Goal: Task Accomplishment & Management: Manage account settings

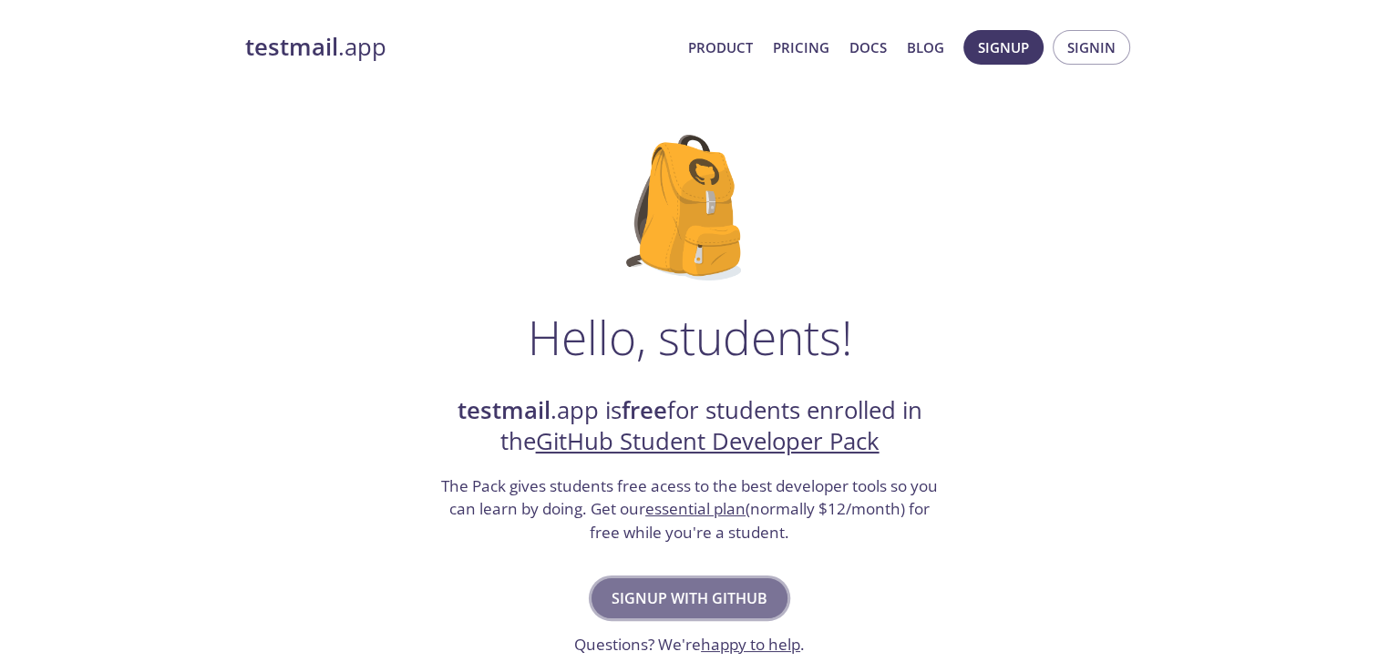
click at [646, 594] on span "Signup with GitHub" at bounding box center [689, 599] width 156 height 26
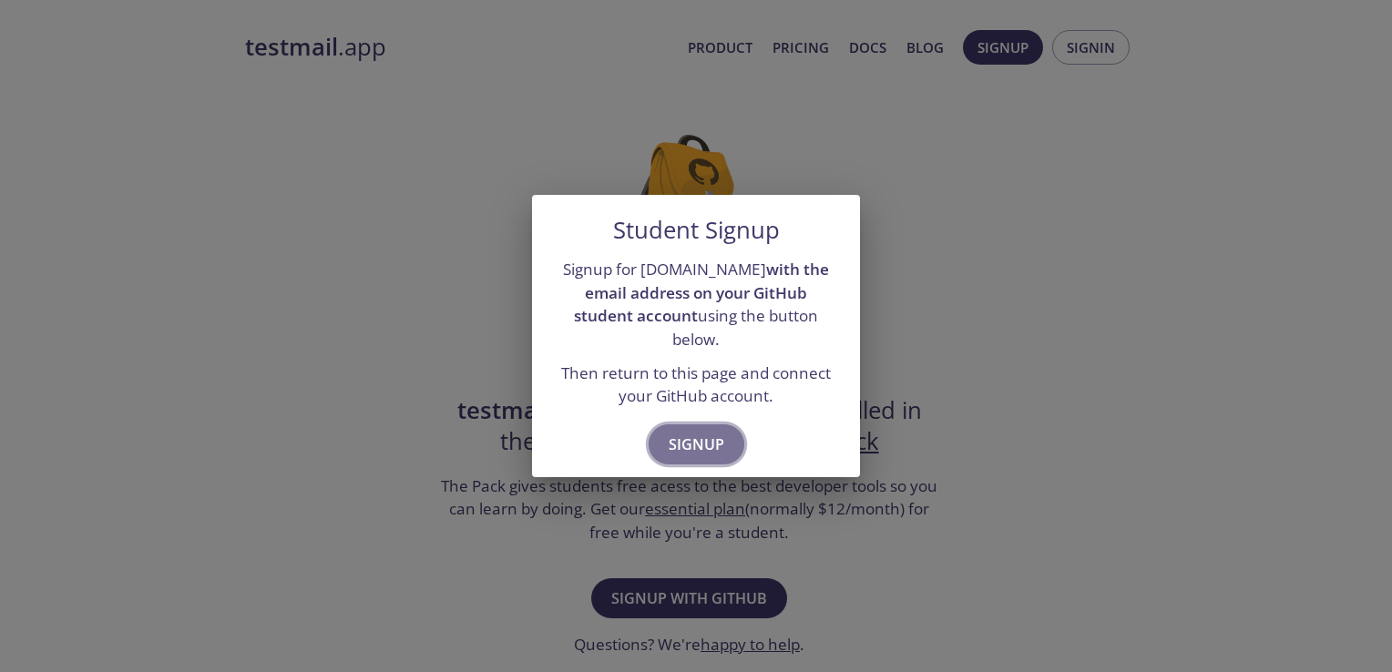
click at [669, 433] on span "Signup" at bounding box center [697, 445] width 56 height 26
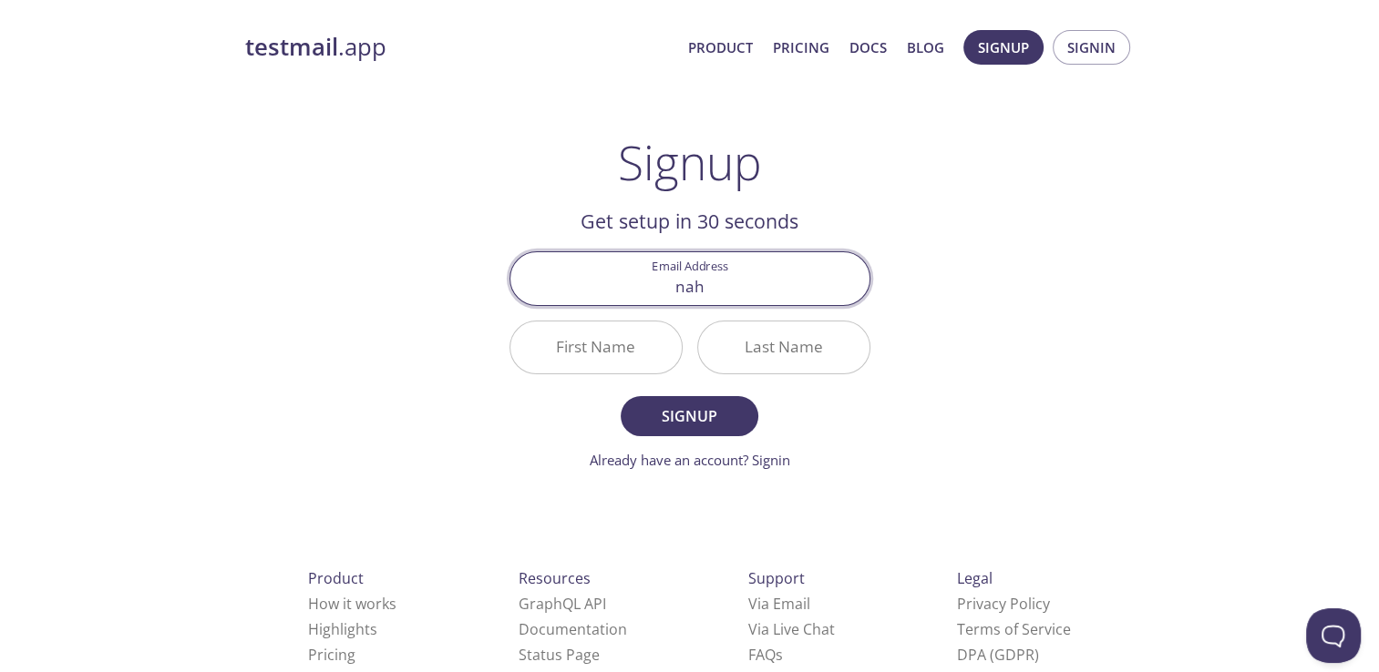
type input "[PERSON_NAME][EMAIL_ADDRESS][DOMAIN_NAME]"
click at [612, 351] on input "First Name" at bounding box center [595, 348] width 171 height 52
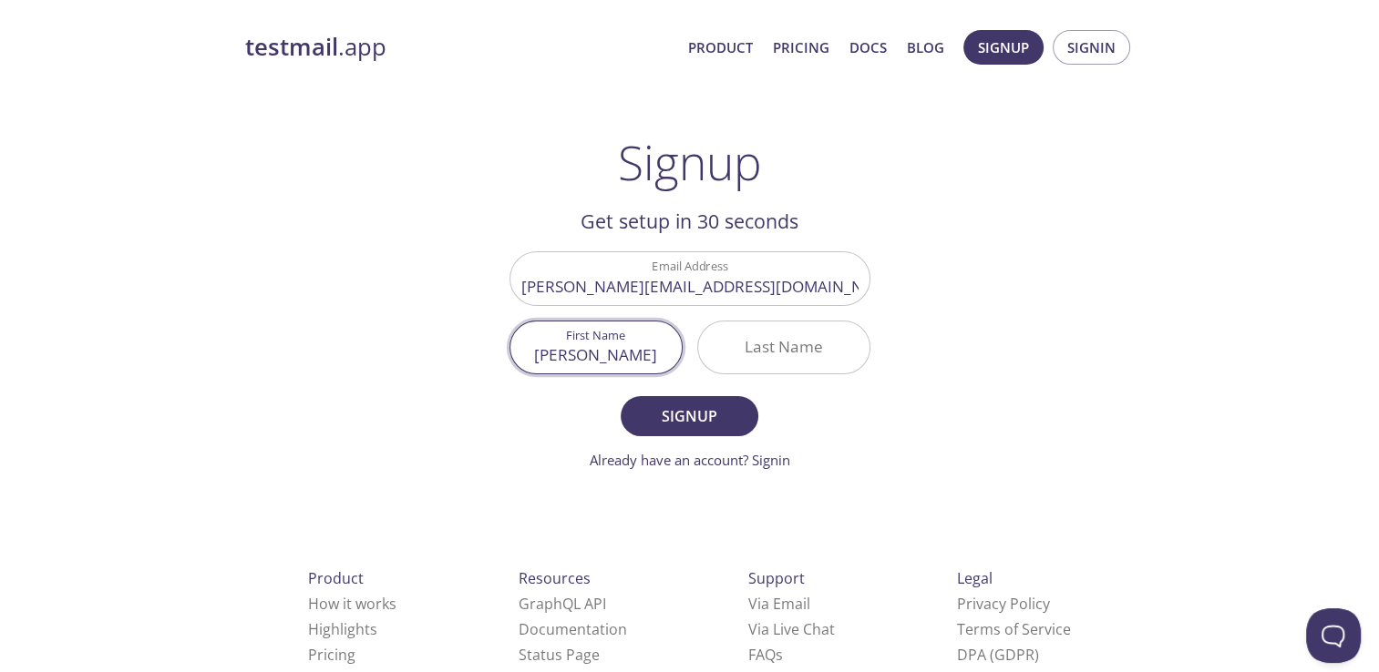
type input "[PERSON_NAME]"
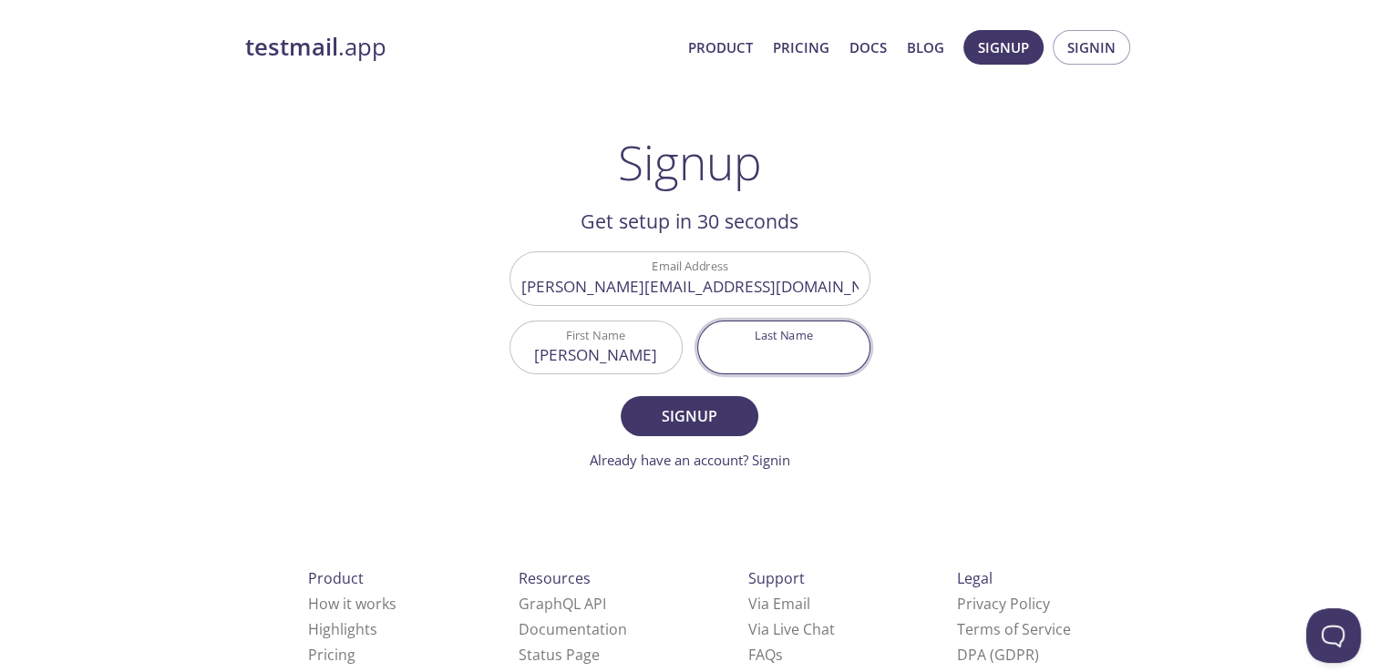
click at [722, 360] on input "Last Name" at bounding box center [783, 348] width 171 height 52
type input "S"
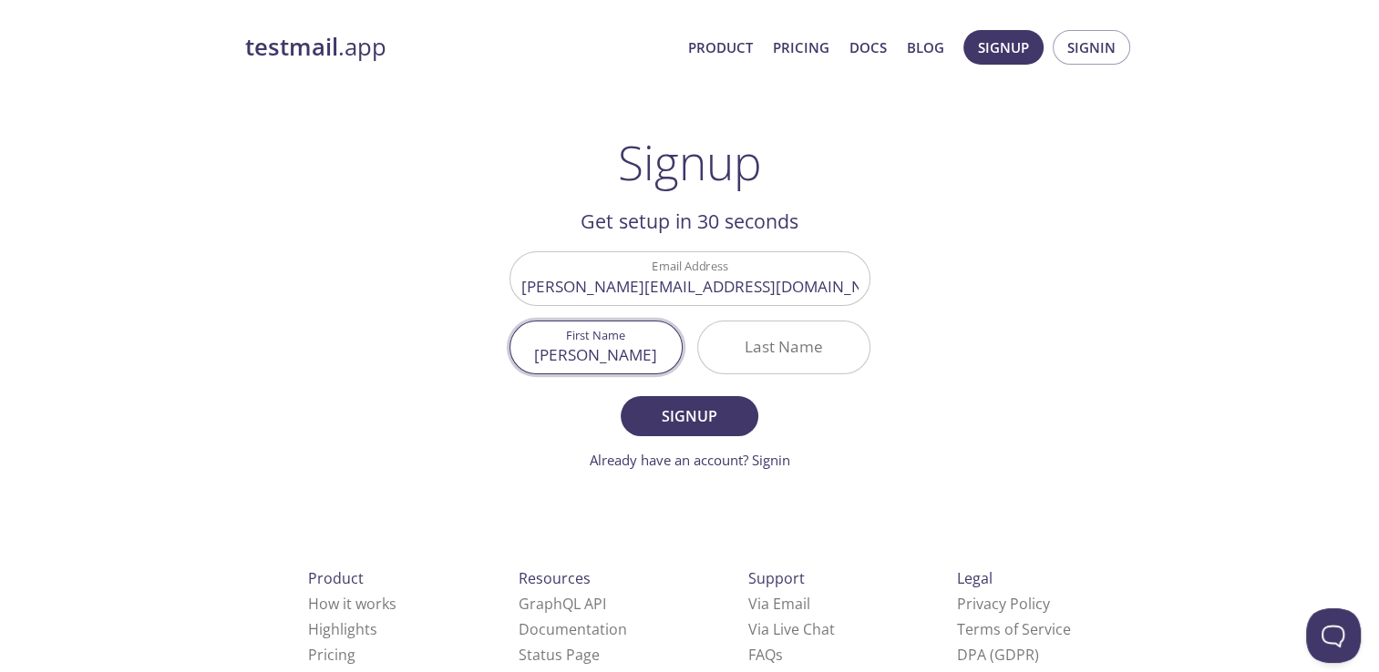
type input "[PERSON_NAME]"
click at [656, 359] on input "[PERSON_NAME]" at bounding box center [595, 348] width 171 height 52
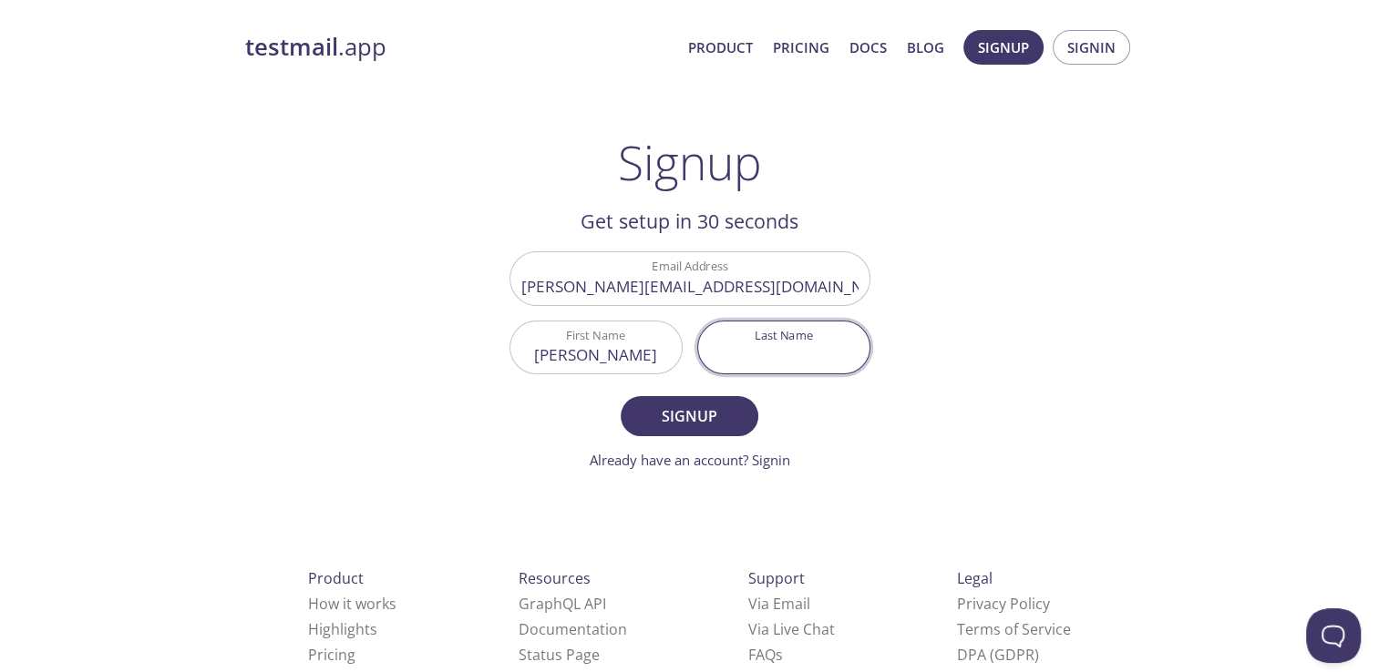
click at [769, 344] on input "Last Name" at bounding box center [783, 348] width 171 height 52
type input "[PERSON_NAME]"
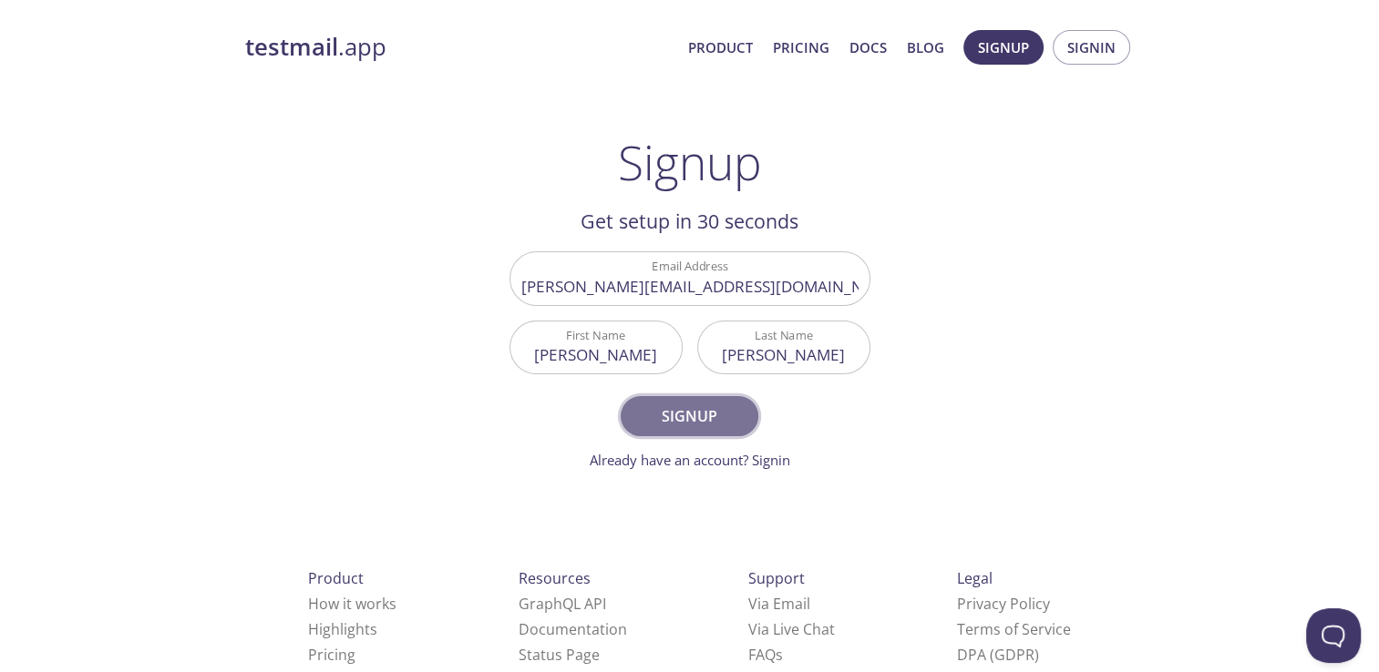
click at [668, 415] on span "Signup" at bounding box center [689, 417] width 97 height 26
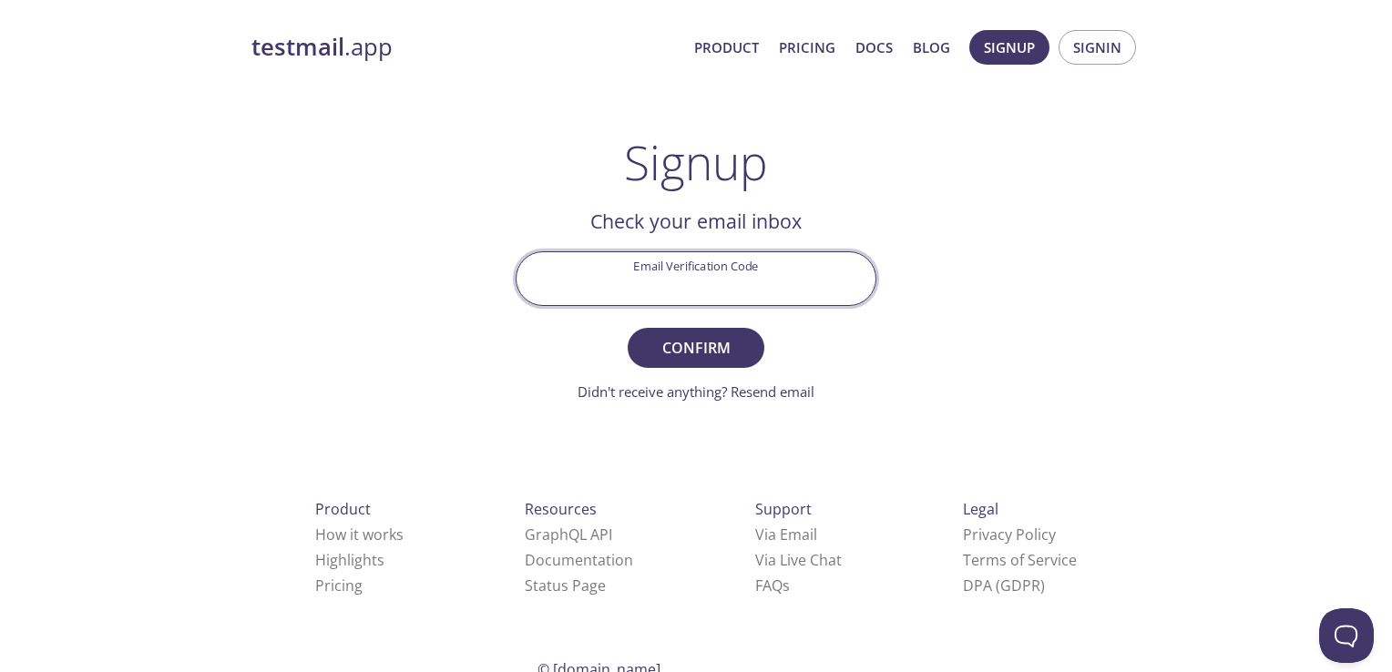
click at [629, 278] on input "Email Verification Code" at bounding box center [696, 278] width 359 height 52
paste input "GPYD6K9"
type input "GPYD6K9"
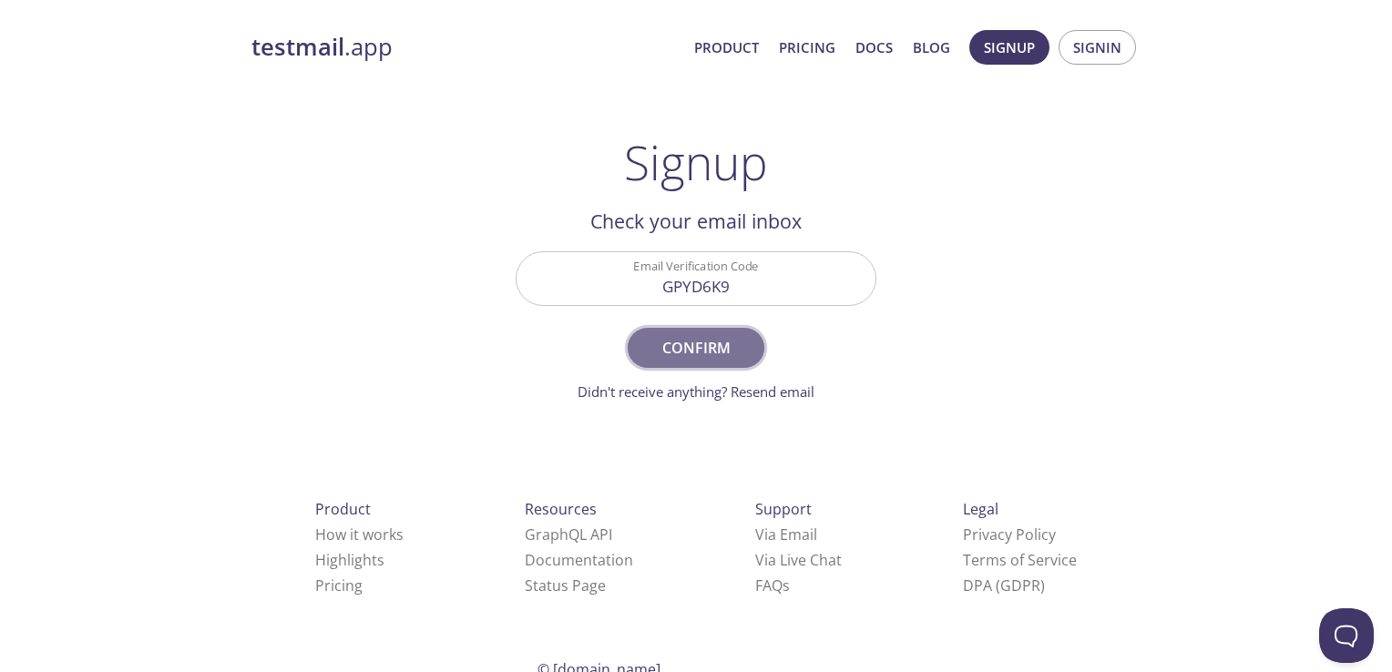
click at [674, 355] on span "Confirm" at bounding box center [696, 348] width 97 height 26
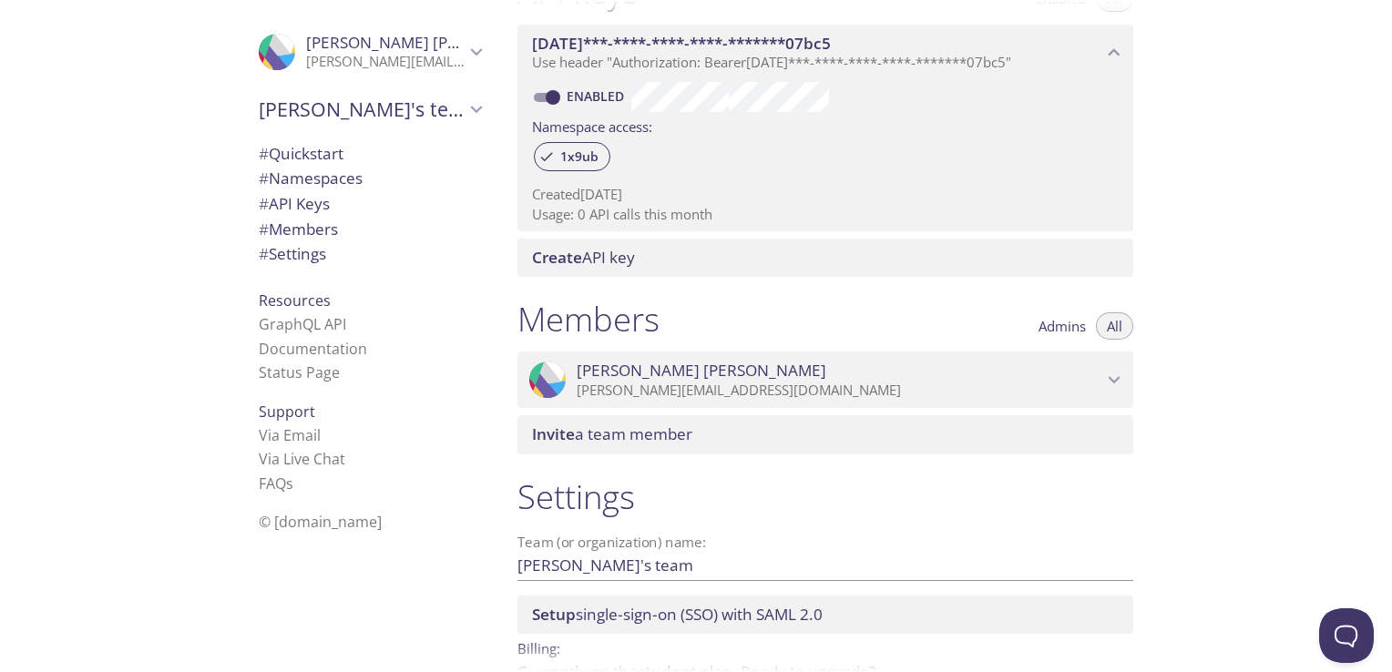
scroll to position [523, 0]
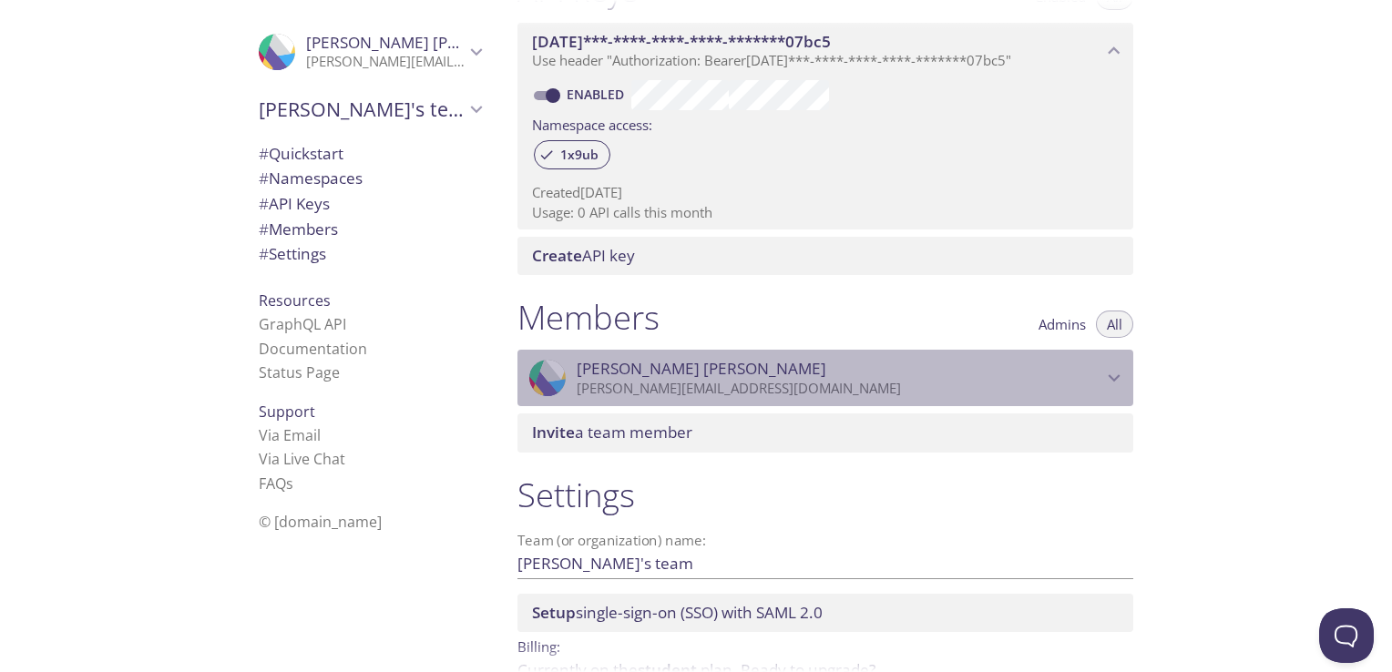
click at [875, 396] on p "[PERSON_NAME][EMAIL_ADDRESS][DOMAIN_NAME]" at bounding box center [840, 389] width 526 height 18
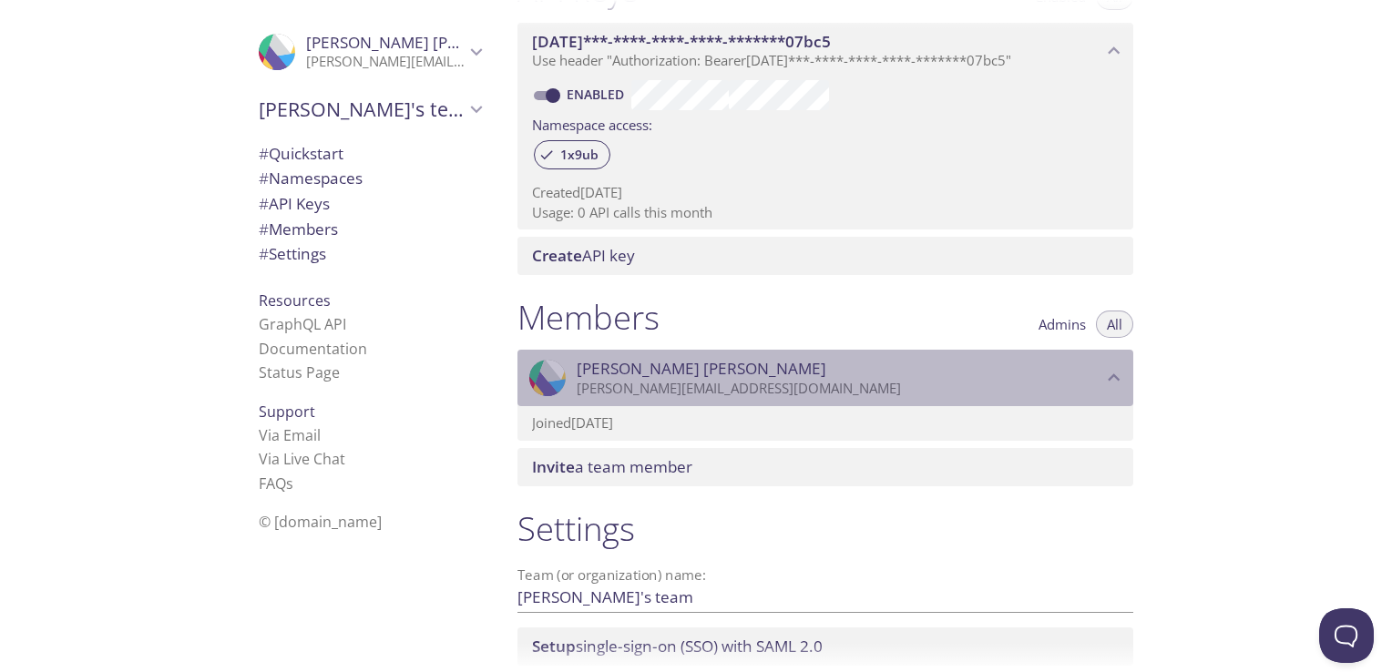
click at [875, 396] on p "[PERSON_NAME][EMAIL_ADDRESS][DOMAIN_NAME]" at bounding box center [840, 389] width 526 height 18
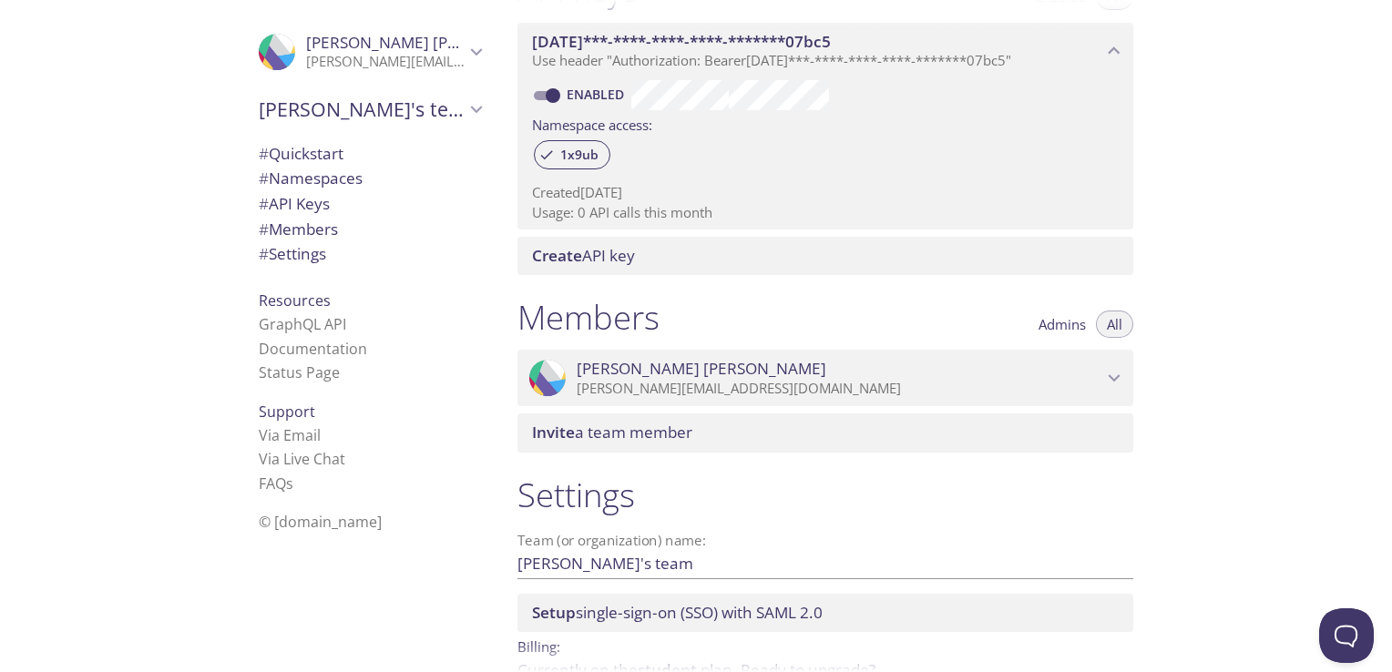
scroll to position [623, 0]
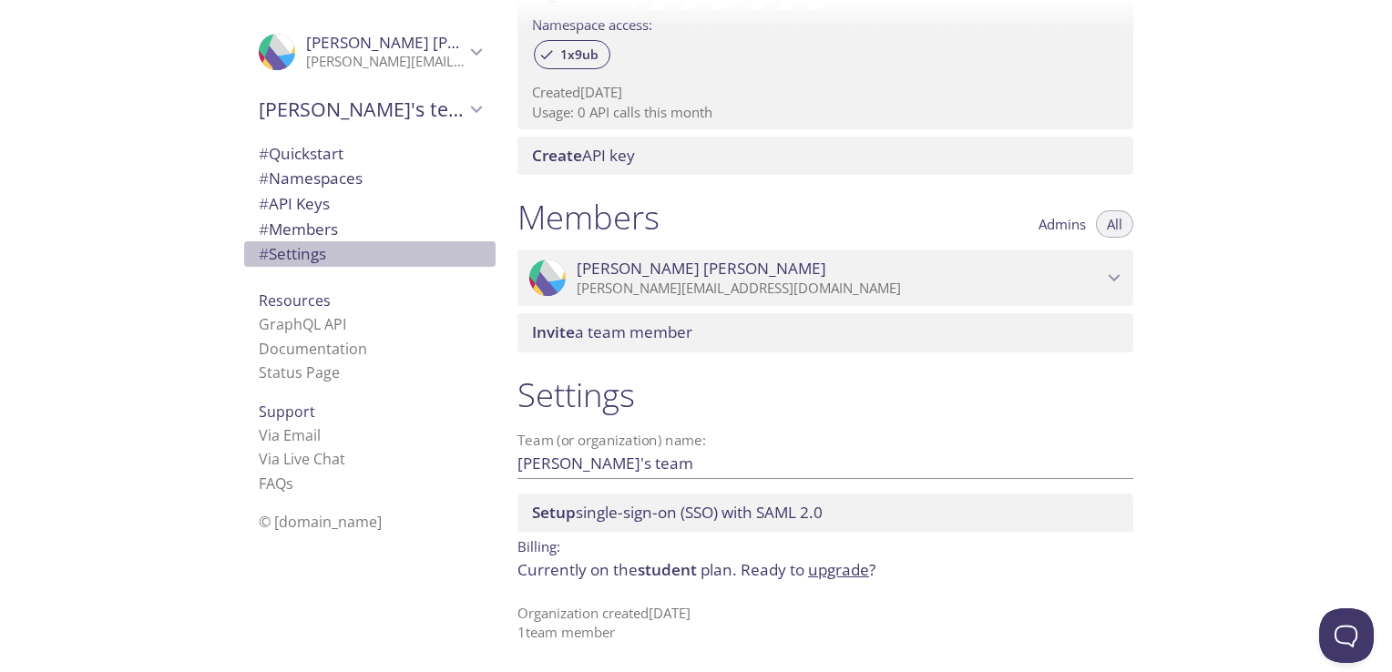
click at [302, 261] on span "# Settings" at bounding box center [292, 253] width 67 height 21
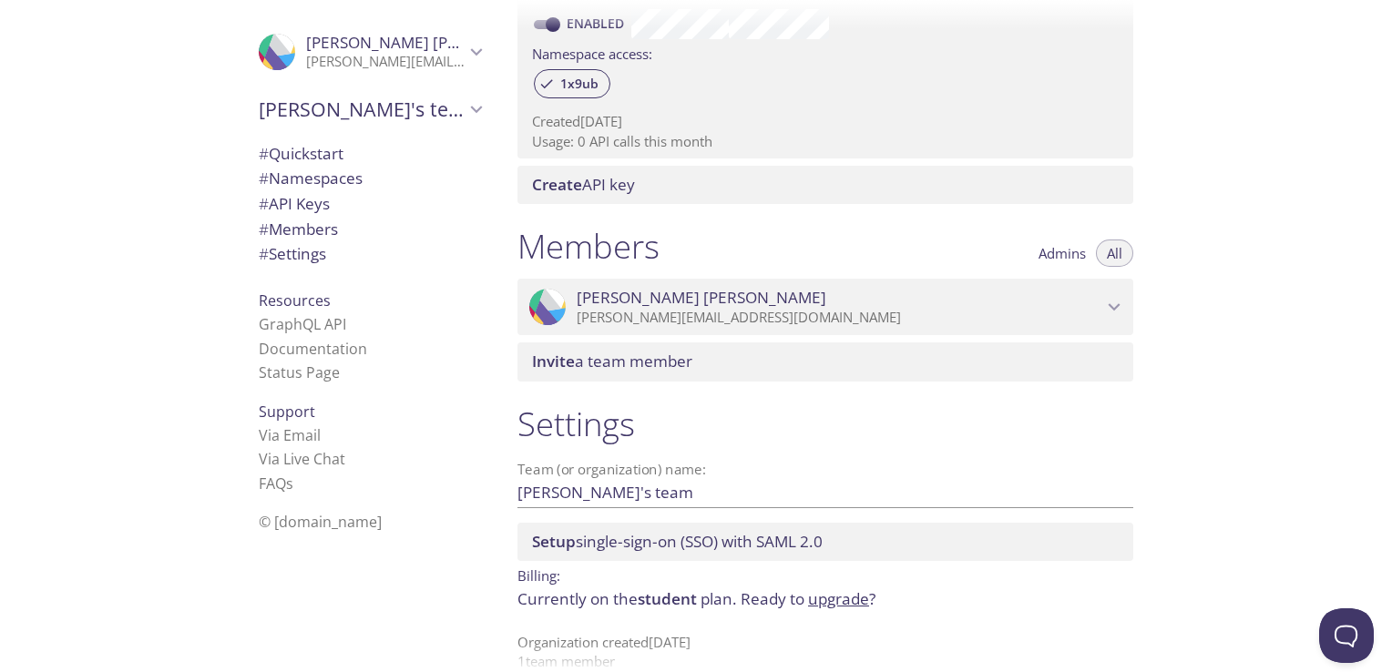
scroll to position [594, 0]
click at [745, 327] on div ".cls-1 { fill: #6d5ca8; } .cls-2 { fill: #3fc191; } .cls-3 { fill: #3b4752; } .…" at bounding box center [826, 307] width 616 height 56
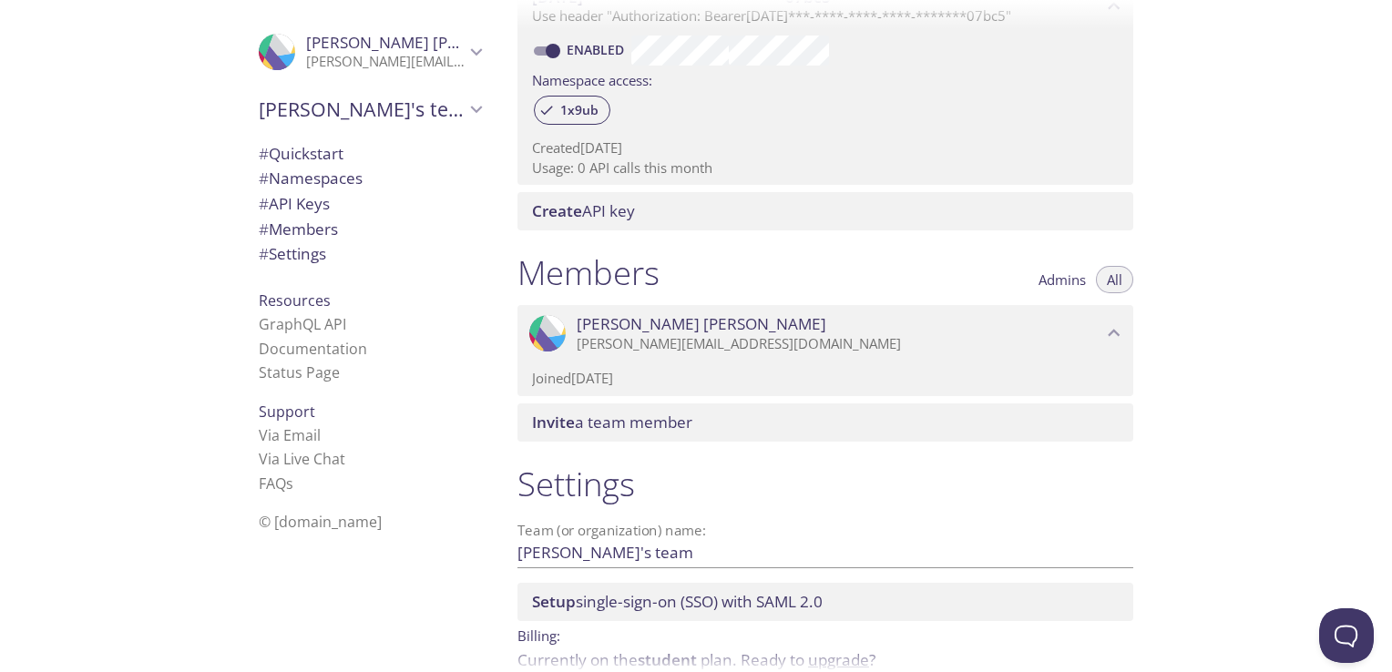
scroll to position [656, 0]
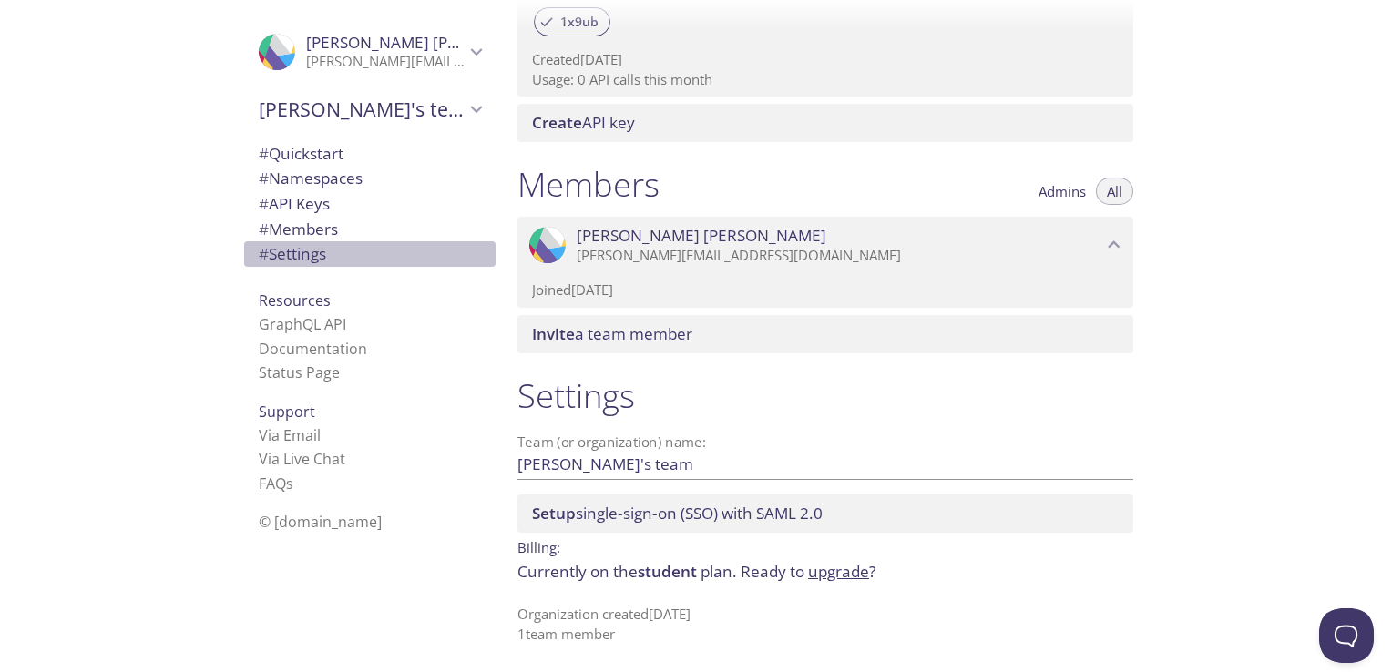
click at [284, 261] on span "# Settings" at bounding box center [292, 253] width 67 height 21
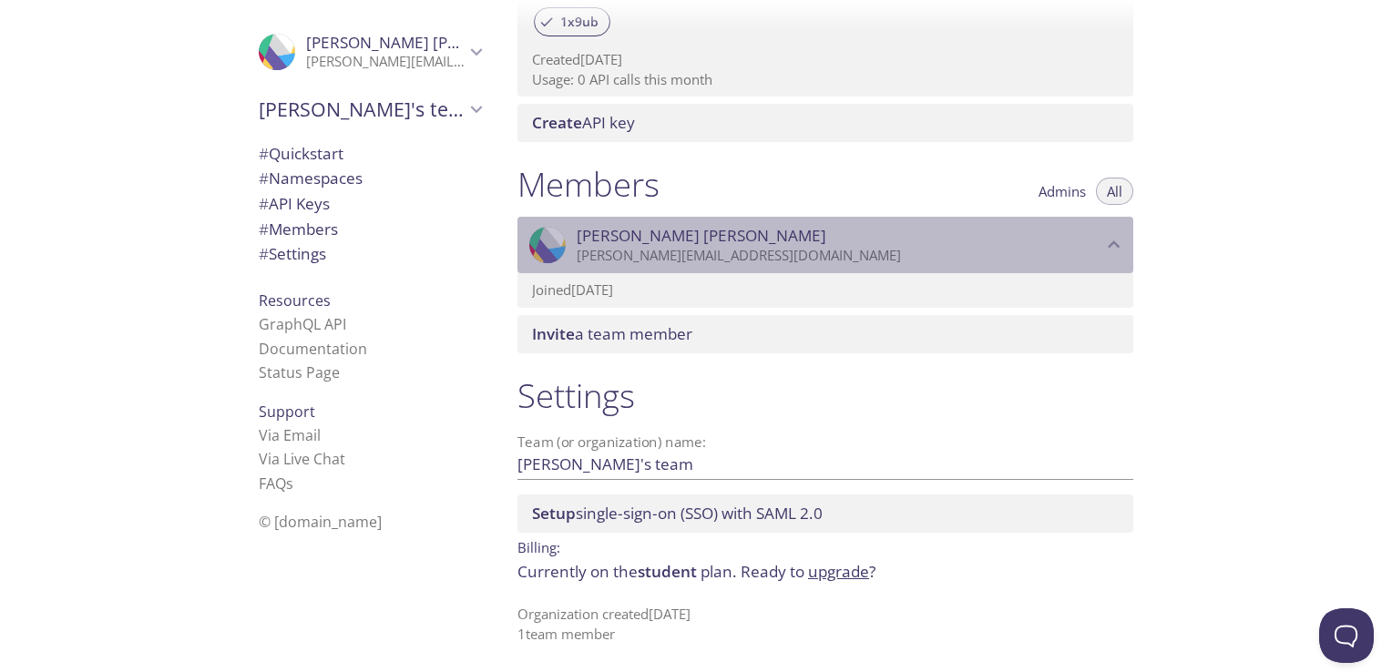
click at [716, 250] on p "[PERSON_NAME][EMAIL_ADDRESS][DOMAIN_NAME]" at bounding box center [840, 256] width 526 height 18
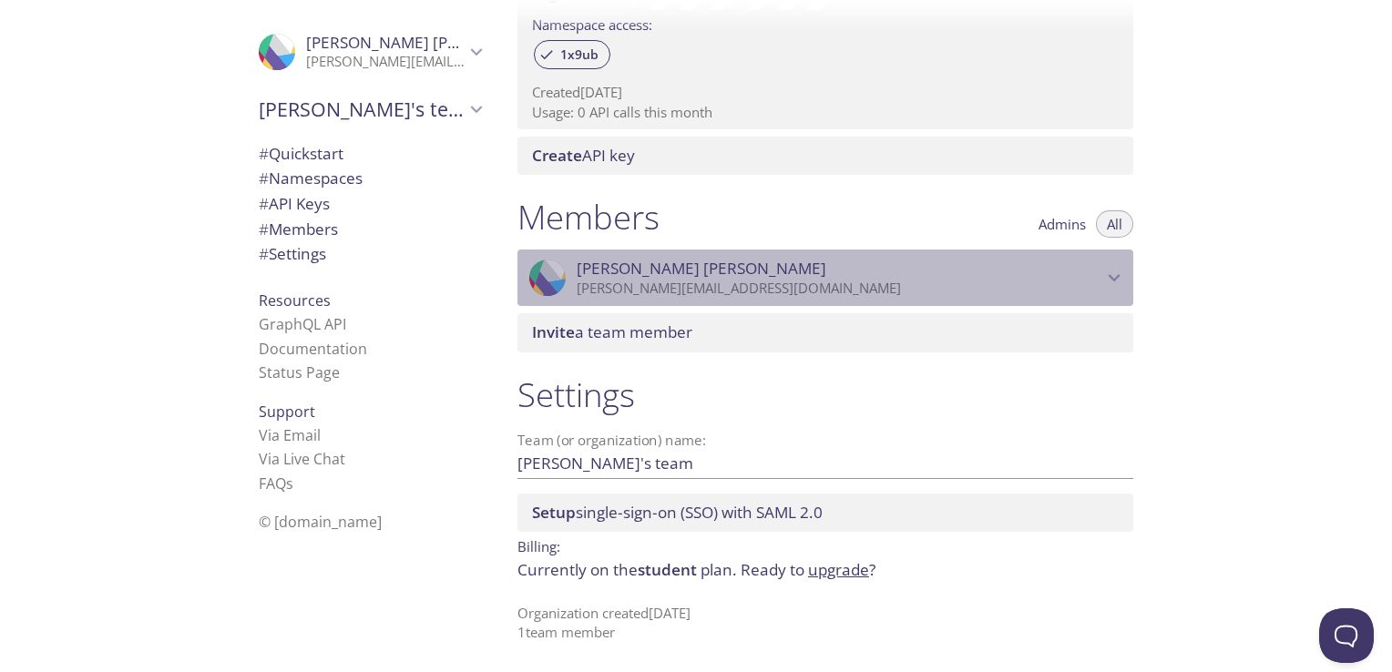
click at [716, 250] on div ".cls-1 { fill: #6d5ca8; } .cls-2 { fill: #3fc191; } .cls-3 { fill: #3b4752; } .…" at bounding box center [826, 278] width 616 height 56
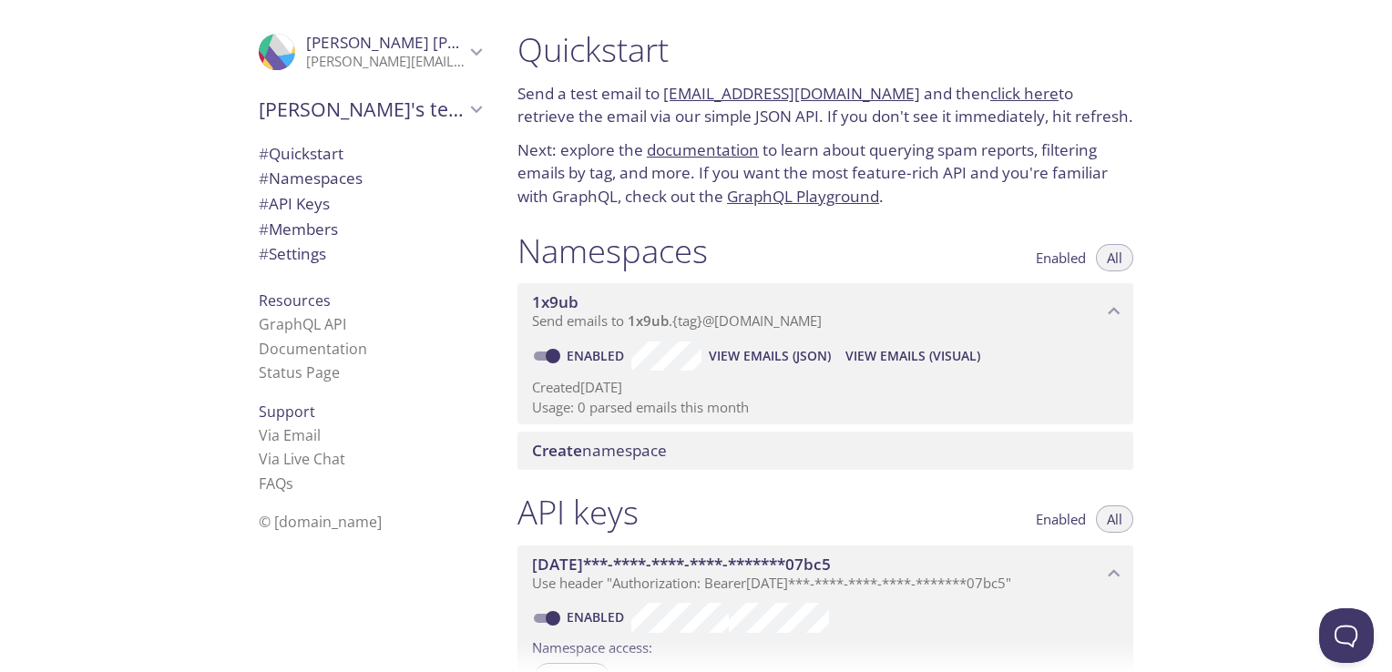
scroll to position [0, 0]
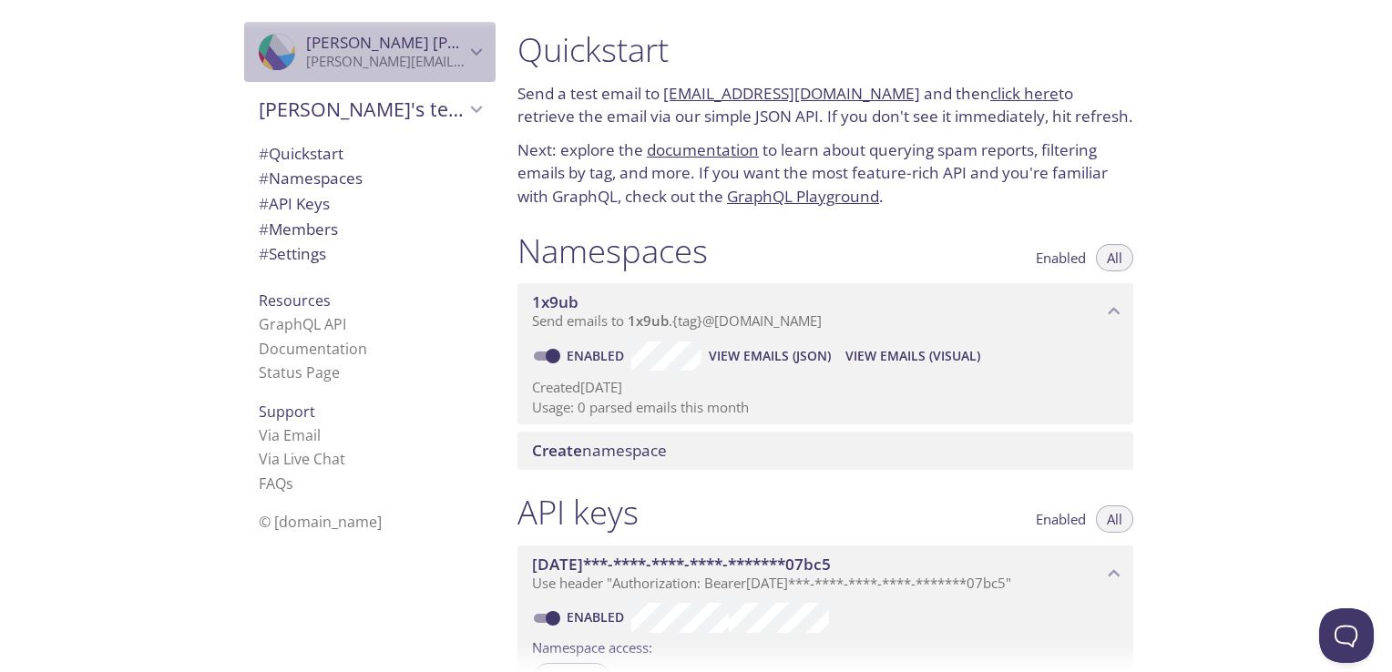
click at [470, 42] on icon "Nahian Syed Ahanaf" at bounding box center [477, 52] width 24 height 24
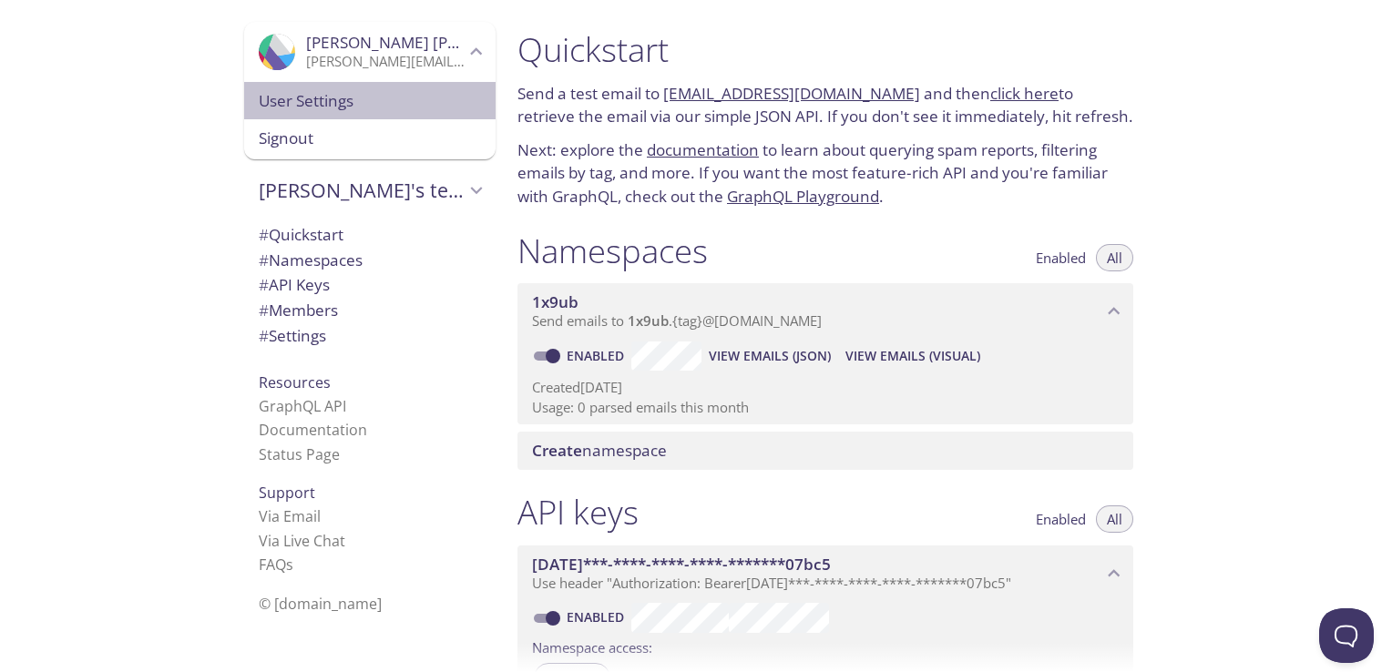
click at [310, 110] on span "User Settings" at bounding box center [370, 101] width 222 height 24
